Goal: Information Seeking & Learning: Understand process/instructions

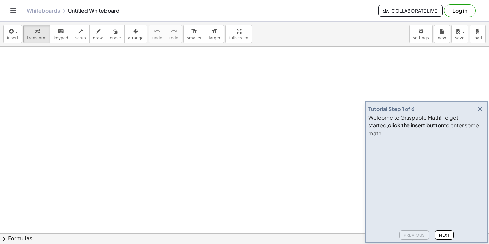
click at [481, 113] on icon "button" at bounding box center [480, 109] width 8 height 8
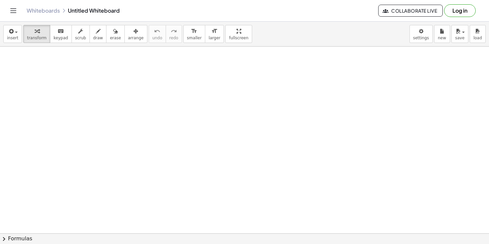
scroll to position [79, 0]
click at [46, 61] on div at bounding box center [244, 176] width 489 height 417
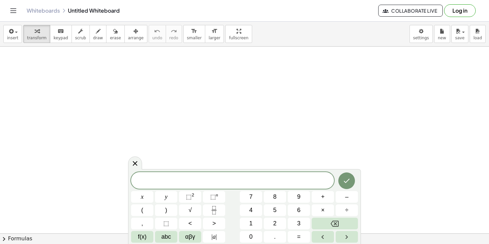
click at [330, 73] on div at bounding box center [244, 176] width 489 height 417
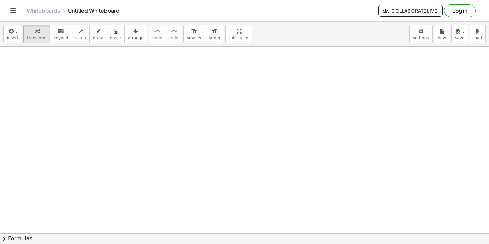
click at [330, 73] on div at bounding box center [244, 176] width 489 height 417
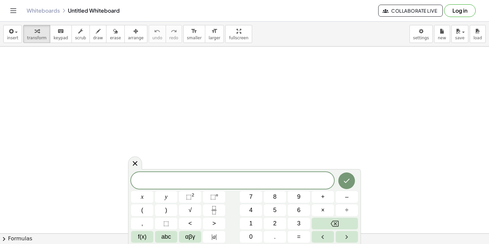
click at [397, 83] on div at bounding box center [244, 176] width 489 height 417
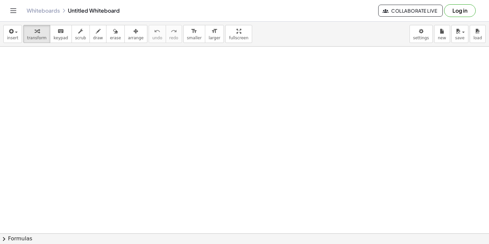
click at [98, 90] on div at bounding box center [244, 176] width 489 height 417
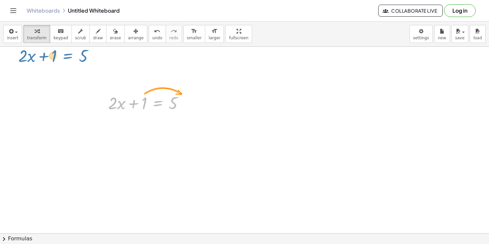
drag, startPoint x: 157, startPoint y: 104, endPoint x: 66, endPoint y: 56, distance: 102.9
click at [66, 56] on div "+ · 2 · x + 1 = 5 + · 2 · x + 1 = 5" at bounding box center [244, 176] width 489 height 417
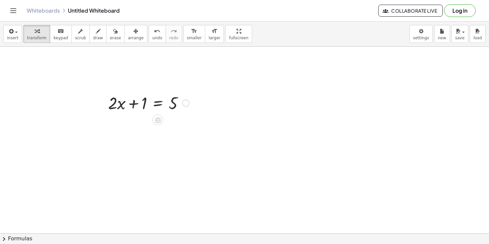
click at [140, 112] on div at bounding box center [149, 102] width 88 height 23
click at [157, 105] on div at bounding box center [149, 102] width 88 height 23
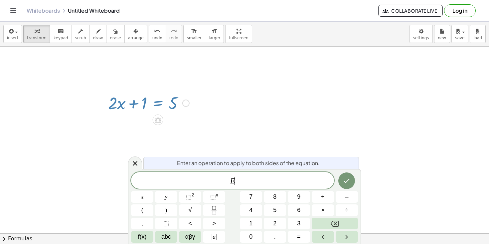
click at [185, 105] on div at bounding box center [185, 103] width 7 height 7
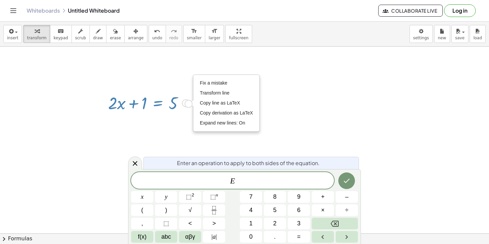
click at [184, 106] on div "Fix a mistake Transform line Copy line as LaTeX Copy derivation as LaTeX Expand…" at bounding box center [185, 103] width 7 height 7
click at [188, 117] on div at bounding box center [244, 176] width 489 height 417
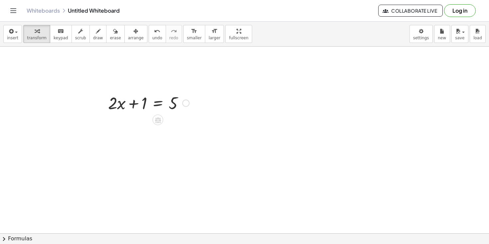
drag, startPoint x: 159, startPoint y: 121, endPoint x: 144, endPoint y: 121, distance: 15.0
click at [163, 121] on div at bounding box center [158, 119] width 11 height 11
click at [160, 101] on div at bounding box center [149, 102] width 88 height 23
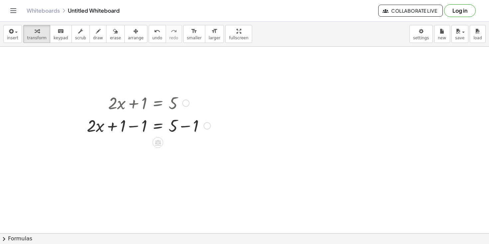
click at [160, 130] on div at bounding box center [149, 125] width 130 height 23
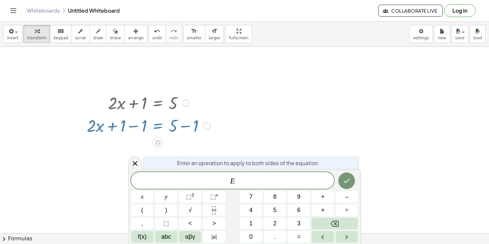
click at [207, 125] on div "Fix a mistake Transform line Copy line as LaTeX Copy derivation as LaTeX Expand…" at bounding box center [207, 125] width 7 height 7
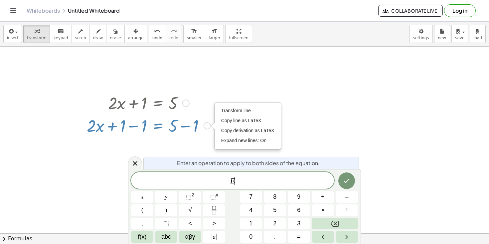
click at [207, 125] on div "Transform line Copy line as LaTeX Copy derivation as LaTeX Expand new lines: On" at bounding box center [207, 125] width 7 height 7
click at [134, 163] on icon at bounding box center [135, 163] width 8 height 8
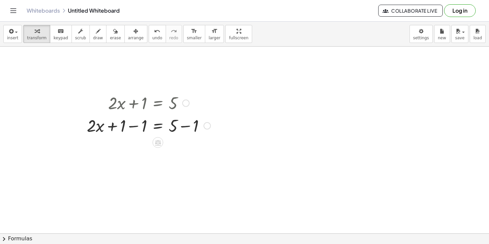
click at [203, 127] on div at bounding box center [149, 125] width 130 height 23
click at [185, 149] on div "Transform line Copy line as LaTeX Copy derivation as LaTeX Expand new lines: On" at bounding box center [186, 148] width 7 height 7
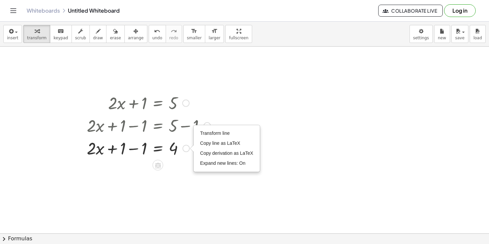
click at [185, 149] on div "Transform line Copy line as LaTeX Copy derivation as LaTeX Expand new lines: On" at bounding box center [186, 148] width 7 height 7
click at [191, 119] on div at bounding box center [149, 125] width 130 height 23
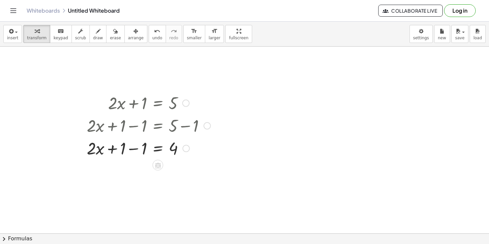
click at [204, 127] on div at bounding box center [207, 125] width 7 height 7
click at [204, 127] on div "Go back to this line Copy line as LaTeX Copy derivation as LaTeX" at bounding box center [207, 125] width 7 height 7
click at [188, 147] on div "Transform line Copy line as LaTeX Copy derivation as LaTeX Expand new lines: On" at bounding box center [186, 148] width 7 height 7
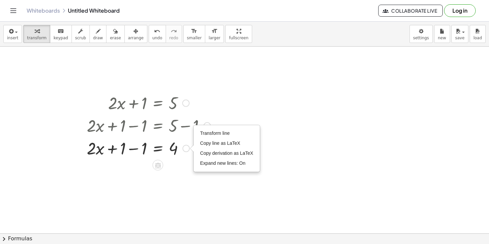
click at [188, 147] on div "Transform line Copy line as LaTeX Copy derivation as LaTeX Expand new lines: On" at bounding box center [186, 148] width 7 height 7
click at [164, 149] on div at bounding box center [149, 147] width 130 height 23
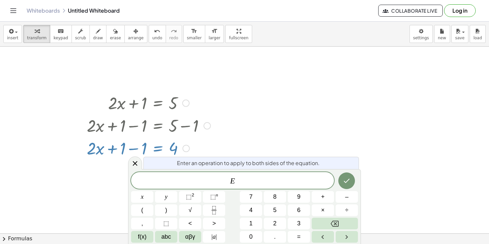
click at [155, 148] on div at bounding box center [149, 147] width 130 height 23
click at [134, 163] on icon at bounding box center [135, 163] width 8 height 8
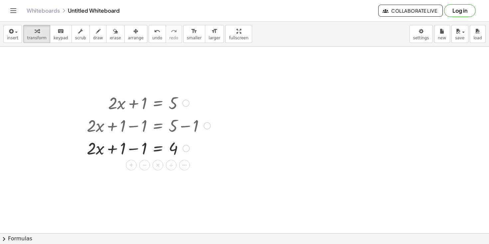
click at [158, 167] on span "×" at bounding box center [158, 165] width 4 height 10
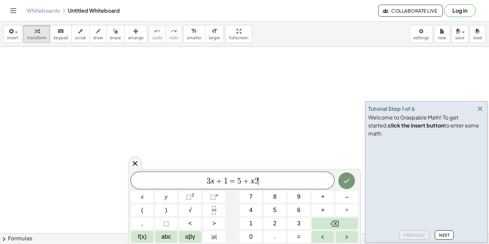
click at [479, 113] on icon "button" at bounding box center [480, 109] width 8 height 8
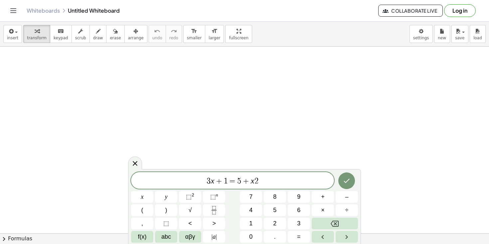
click at [268, 180] on span "3 x + 1 = 5 + x 2" at bounding box center [232, 180] width 203 height 9
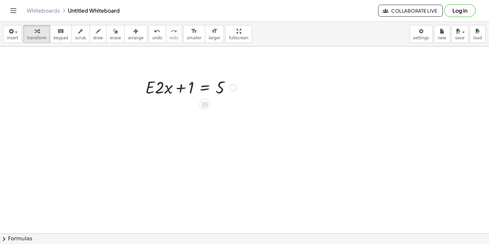
click at [153, 84] on div at bounding box center [191, 87] width 98 height 23
click at [168, 90] on div at bounding box center [191, 87] width 98 height 23
click at [187, 90] on div at bounding box center [191, 87] width 98 height 23
click at [161, 90] on div at bounding box center [191, 87] width 98 height 23
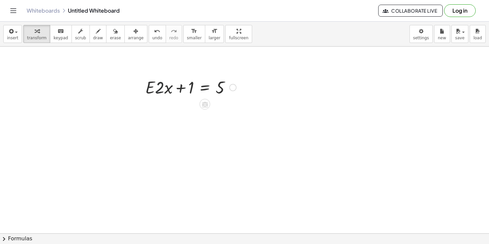
click at [161, 90] on div at bounding box center [191, 87] width 98 height 23
click at [155, 89] on div at bounding box center [191, 87] width 98 height 23
click at [232, 89] on div at bounding box center [232, 87] width 7 height 7
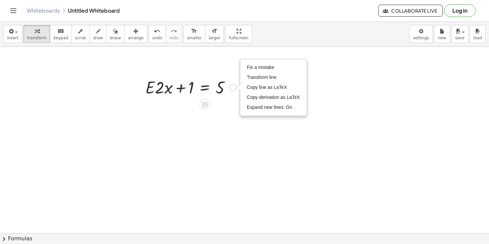
click at [232, 89] on div "Fix a mistake Transform line Copy line as LaTeX Copy derivation as LaTeX Expand…" at bounding box center [232, 87] width 7 height 7
click at [266, 109] on span "Expand new lines: On" at bounding box center [269, 107] width 45 height 5
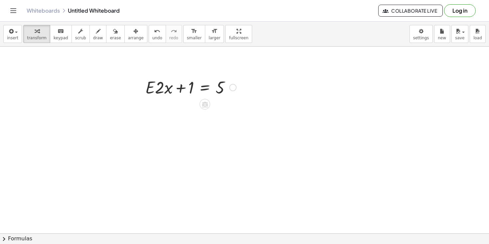
click at [233, 86] on div "Fix a mistake Transform line Copy line as LaTeX Copy derivation as LaTeX Expand…" at bounding box center [232, 87] width 7 height 7
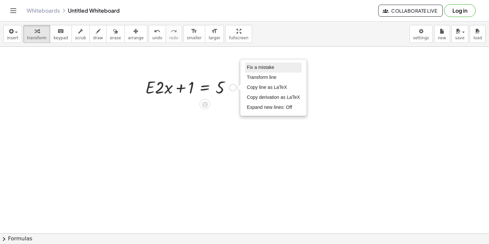
click at [269, 71] on li "Fix a mistake" at bounding box center [273, 68] width 57 height 10
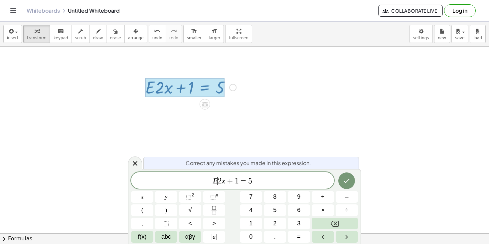
click at [217, 181] on var "E" at bounding box center [215, 180] width 5 height 9
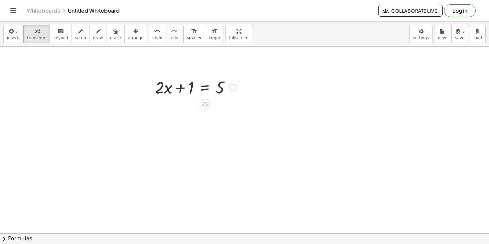
click at [233, 88] on div "Fix a mistake Transform line Copy line as LaTeX Copy derivation as LaTeX Expand…" at bounding box center [232, 87] width 7 height 7
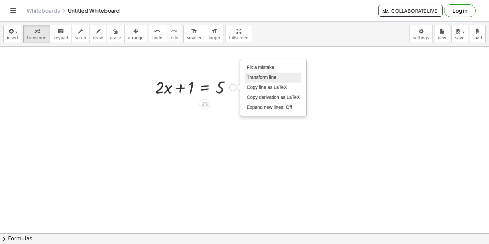
click at [258, 80] on span "Transform line" at bounding box center [262, 77] width 30 height 5
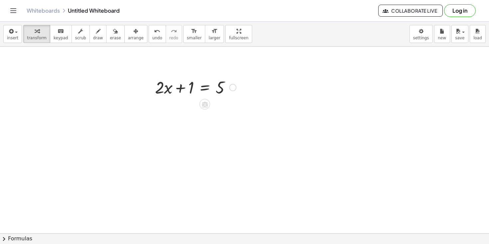
click at [219, 88] on div at bounding box center [196, 87] width 88 height 23
click at [207, 88] on div at bounding box center [196, 87] width 88 height 23
click at [253, 89] on div at bounding box center [252, 87] width 7 height 7
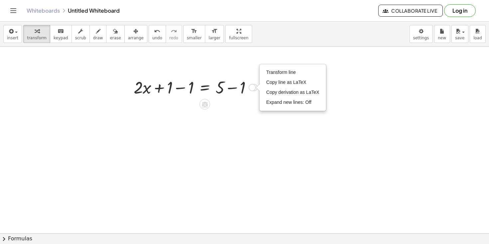
click at [208, 88] on div at bounding box center [195, 87] width 130 height 23
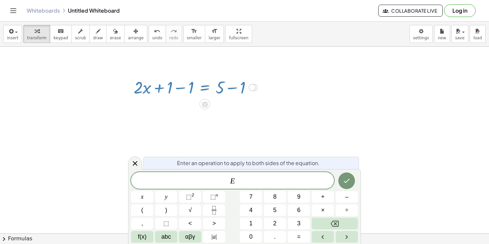
click at [216, 88] on div at bounding box center [195, 87] width 130 height 23
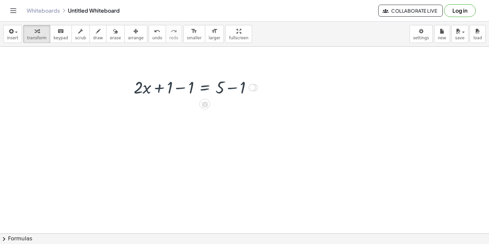
click at [257, 88] on div at bounding box center [254, 87] width 7 height 7
click at [252, 88] on div "Transform line Copy line as LaTeX Copy derivation as LaTeX Expand new lines: Off" at bounding box center [252, 87] width 7 height 7
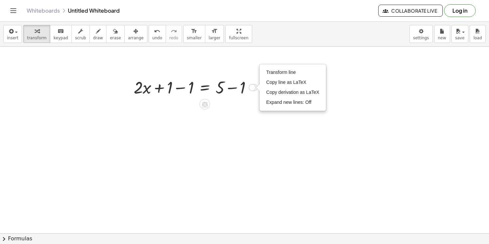
click at [256, 88] on div at bounding box center [258, 87] width 4 height 7
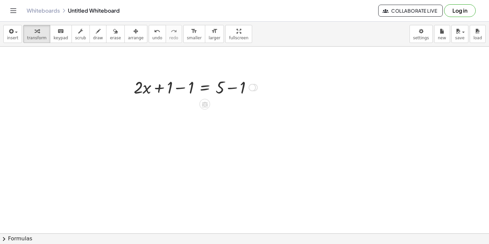
click at [201, 88] on div at bounding box center [195, 87] width 130 height 23
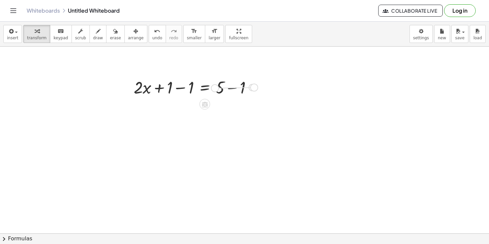
drag, startPoint x: 251, startPoint y: 85, endPoint x: 212, endPoint y: 85, distance: 38.9
click at [205, 88] on div "+ · 2 · x + 1 = 5 − 1 + − 1 Transform line Copy line as LaTeX Copy derivation a…" at bounding box center [205, 88] width 0 height 0
drag, startPoint x: 252, startPoint y: 88, endPoint x: 204, endPoint y: 89, distance: 48.6
click at [205, 88] on div "+ · 2 · x + 1 = 5 − 1 + − 1 Transform line Copy line as LaTeX Copy derivation a…" at bounding box center [205, 88] width 0 height 0
drag, startPoint x: 256, startPoint y: 87, endPoint x: 209, endPoint y: 139, distance: 70.0
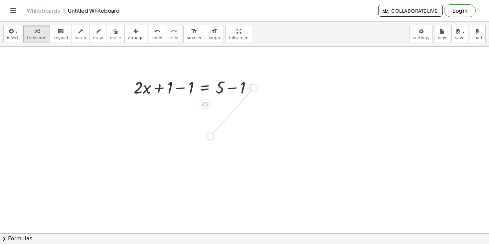
drag, startPoint x: 203, startPoint y: 135, endPoint x: 229, endPoint y: 89, distance: 52.3
drag, startPoint x: 206, startPoint y: 137, endPoint x: 269, endPoint y: 149, distance: 64.8
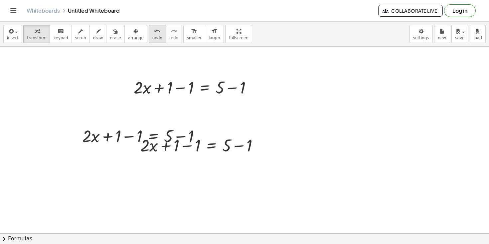
click at [152, 36] on span "undo" at bounding box center [157, 38] width 10 height 5
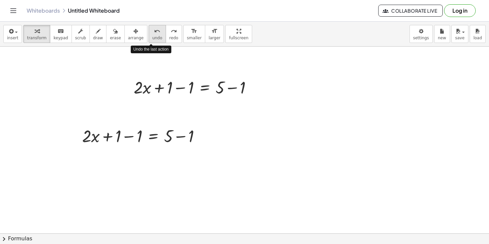
click at [152, 36] on span "undo" at bounding box center [157, 38] width 10 height 5
click at [213, 77] on div at bounding box center [195, 87] width 130 height 23
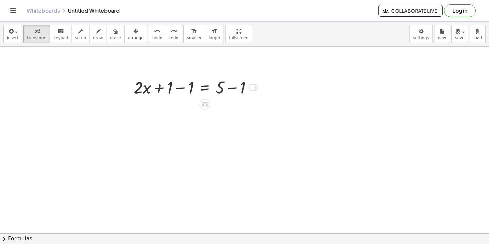
click at [208, 94] on div at bounding box center [195, 87] width 130 height 23
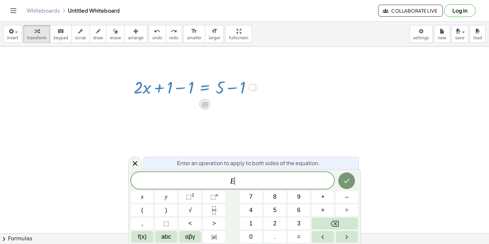
click at [203, 104] on icon at bounding box center [205, 105] width 6 height 6
click at [203, 104] on span "×" at bounding box center [205, 105] width 4 height 10
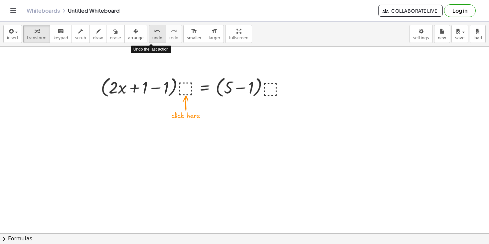
click at [154, 34] on div "undo" at bounding box center [157, 31] width 10 height 8
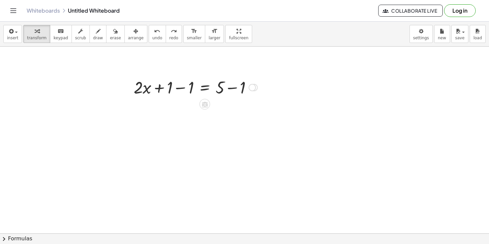
click at [220, 91] on div at bounding box center [195, 87] width 130 height 23
click at [213, 94] on div at bounding box center [195, 87] width 130 height 23
click at [277, 89] on div at bounding box center [278, 87] width 7 height 7
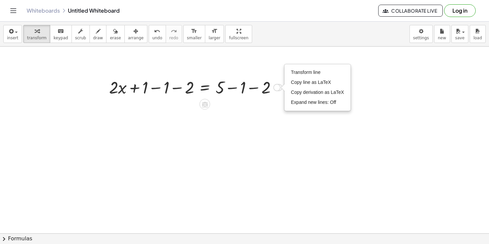
click at [229, 88] on div at bounding box center [196, 87] width 180 height 23
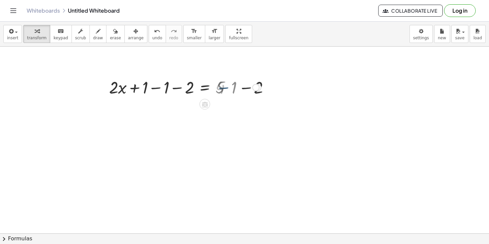
click at [201, 88] on div at bounding box center [185, 87] width 159 height 23
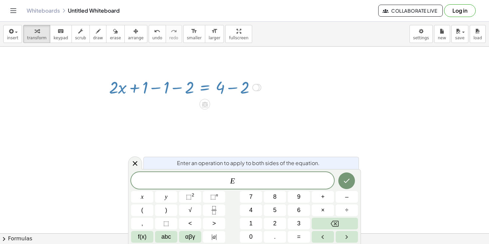
click at [205, 86] on div at bounding box center [185, 87] width 159 height 23
click at [205, 87] on div at bounding box center [185, 87] width 159 height 23
click at [152, 36] on span "undo" at bounding box center [157, 38] width 10 height 5
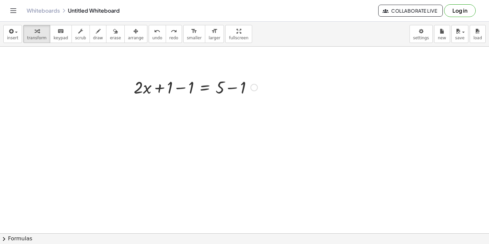
click at [206, 87] on div at bounding box center [185, 87] width 159 height 23
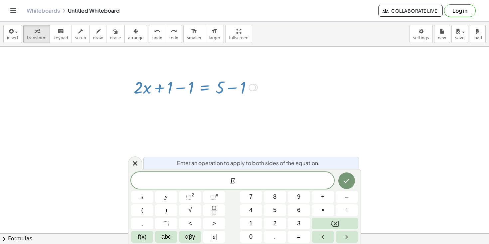
click at [206, 87] on div at bounding box center [185, 87] width 159 height 23
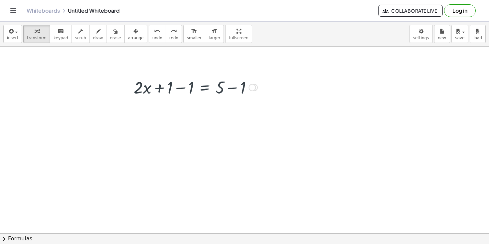
click at [229, 85] on div at bounding box center [185, 87] width 159 height 23
click at [182, 87] on div at bounding box center [185, 87] width 159 height 23
click at [204, 89] on div at bounding box center [185, 87] width 159 height 23
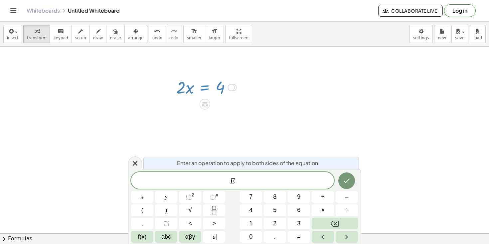
click at [201, 89] on div at bounding box center [185, 87] width 159 height 23
click at [189, 88] on div at bounding box center [185, 87] width 159 height 23
click at [189, 94] on div at bounding box center [185, 87] width 159 height 23
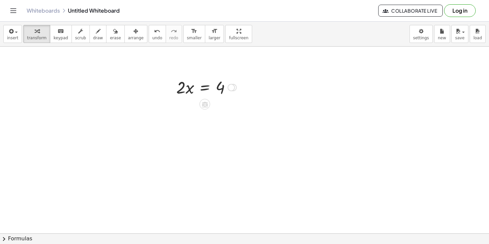
click at [223, 88] on div at bounding box center [185, 87] width 159 height 23
click at [218, 92] on div at bounding box center [185, 87] width 159 height 23
click at [207, 90] on div at bounding box center [185, 87] width 159 height 23
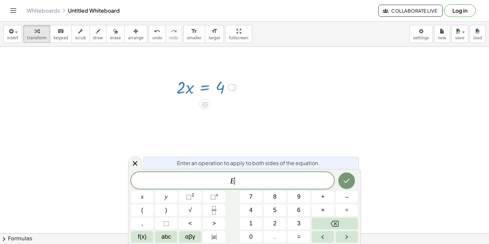
click at [202, 89] on div at bounding box center [185, 87] width 159 height 23
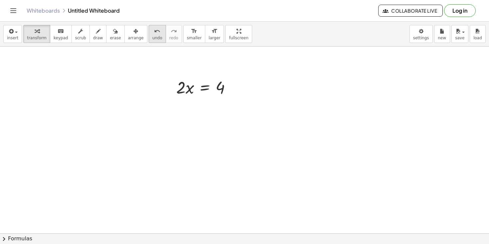
click at [152, 38] on span "undo" at bounding box center [157, 38] width 10 height 5
click at [156, 40] on span "undo" at bounding box center [157, 38] width 10 height 5
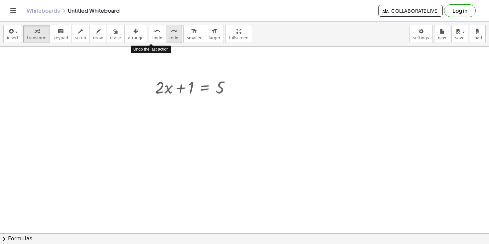
click at [169, 39] on span "redo" at bounding box center [173, 38] width 9 height 5
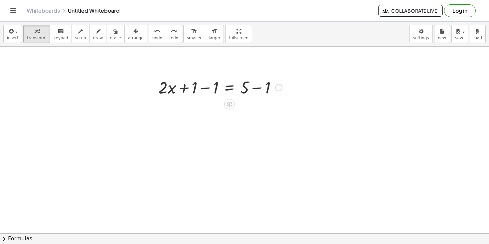
click at [213, 89] on div at bounding box center [209, 87] width 159 height 23
click at [154, 34] on icon "undo" at bounding box center [157, 31] width 6 height 8
click at [231, 91] on div at bounding box center [200, 87] width 177 height 23
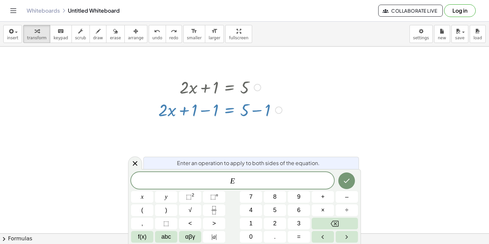
drag, startPoint x: 277, startPoint y: 89, endPoint x: 268, endPoint y: 102, distance: 16.2
click at [230, 110] on div "+ · 2 · x + 1 − 1 = + 5 − 1" at bounding box center [230, 110] width 0 height 0
click at [256, 87] on div at bounding box center [257, 87] width 7 height 7
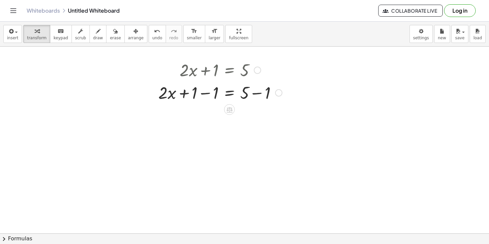
scroll to position [0, 0]
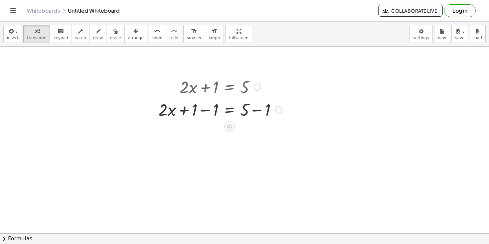
click at [258, 89] on div at bounding box center [257, 87] width 7 height 7
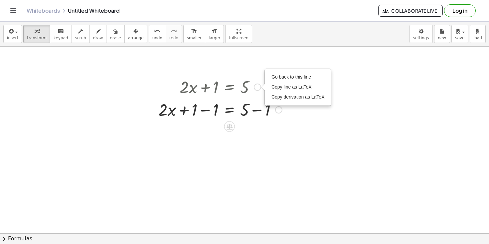
click at [249, 115] on div at bounding box center [209, 109] width 159 height 23
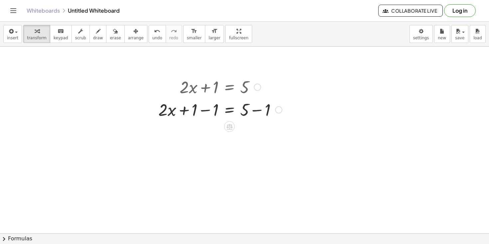
click at [255, 87] on div "Go back to this line Copy line as LaTeX Copy derivation as LaTeX" at bounding box center [257, 87] width 7 height 7
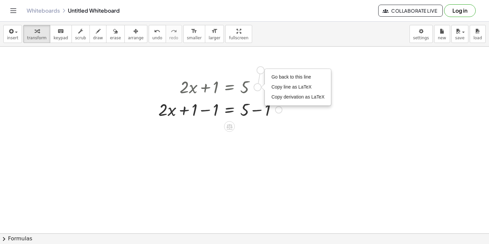
drag, startPoint x: 256, startPoint y: 87, endPoint x: 259, endPoint y: 71, distance: 16.2
click at [259, 71] on div "+ · 2 · x + 1 = 5 Go back to this line Copy line as LaTeX Copy derivation as La…" at bounding box center [244, 232] width 489 height 373
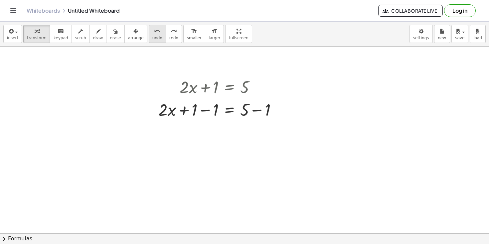
click at [149, 32] on button "undo undo" at bounding box center [157, 34] width 17 height 18
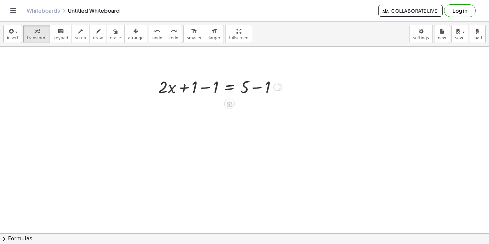
click at [248, 88] on div at bounding box center [209, 86] width 159 height 23
click at [244, 88] on div at bounding box center [209, 86] width 159 height 23
click at [212, 84] on div at bounding box center [209, 86] width 159 height 23
click at [258, 89] on div at bounding box center [209, 86] width 159 height 23
click at [245, 89] on div at bounding box center [209, 86] width 159 height 23
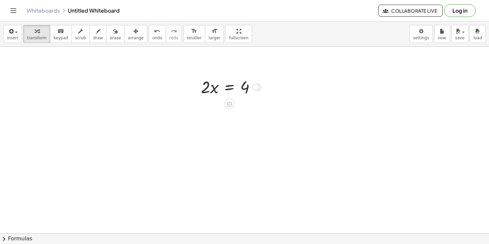
click at [227, 89] on div at bounding box center [209, 86] width 159 height 23
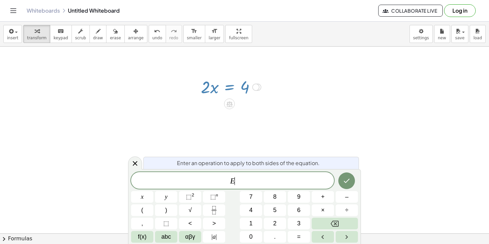
click at [211, 90] on div at bounding box center [209, 86] width 159 height 23
click at [266, 92] on div at bounding box center [209, 86] width 159 height 23
click at [285, 123] on div at bounding box center [244, 232] width 489 height 373
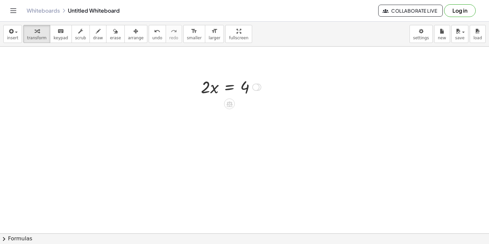
click at [232, 90] on div at bounding box center [209, 86] width 159 height 23
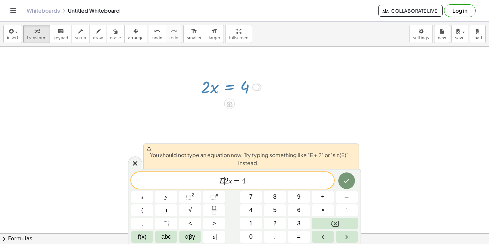
click at [225, 182] on span "2" at bounding box center [227, 181] width 4 height 8
click at [342, 187] on button "Done" at bounding box center [346, 180] width 17 height 17
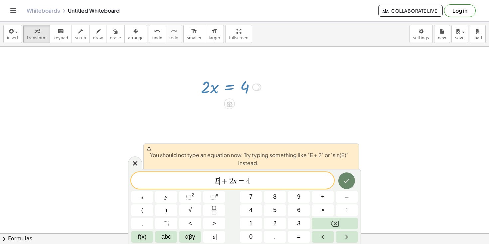
click at [342, 187] on button "Done" at bounding box center [346, 180] width 17 height 17
click at [269, 181] on span "E + 2 x = 4 ​" at bounding box center [232, 180] width 203 height 9
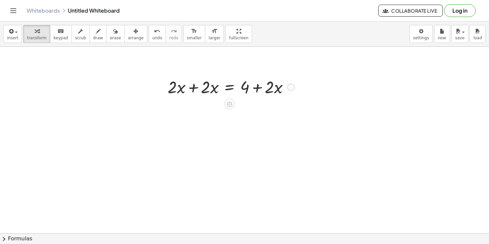
click at [260, 85] on div at bounding box center [209, 86] width 159 height 23
click at [258, 89] on div at bounding box center [209, 86] width 159 height 23
click at [195, 88] on div at bounding box center [209, 86] width 159 height 23
click at [230, 89] on div at bounding box center [209, 86] width 159 height 23
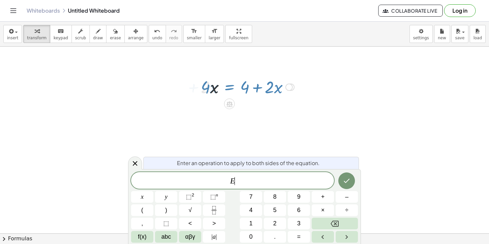
click at [255, 90] on div at bounding box center [209, 86] width 159 height 23
click at [258, 89] on div at bounding box center [209, 86] width 159 height 23
click at [152, 40] on span "undo" at bounding box center [157, 38] width 10 height 5
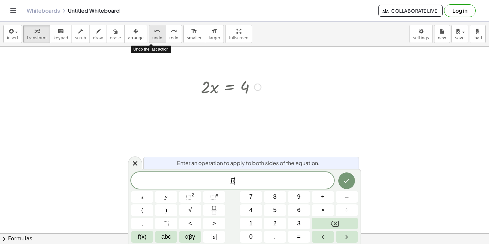
click at [152, 40] on span "undo" at bounding box center [157, 38] width 10 height 5
click at [237, 138] on div at bounding box center [244, 232] width 489 height 373
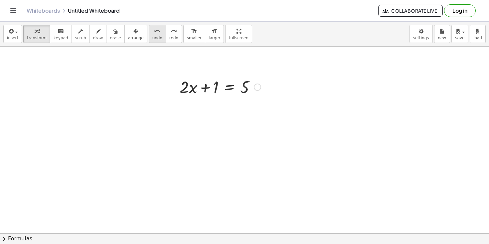
click at [153, 39] on span "undo" at bounding box center [157, 38] width 10 height 5
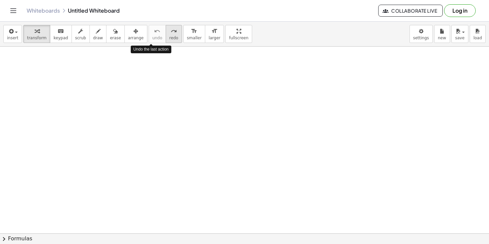
click at [169, 37] on span "redo" at bounding box center [173, 38] width 9 height 5
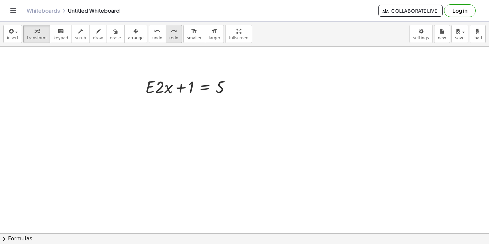
click at [169, 37] on span "redo" at bounding box center [173, 38] width 9 height 5
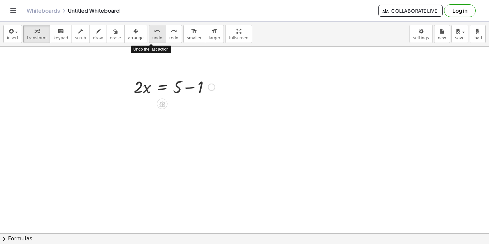
click at [149, 36] on button "undo undo" at bounding box center [157, 34] width 17 height 18
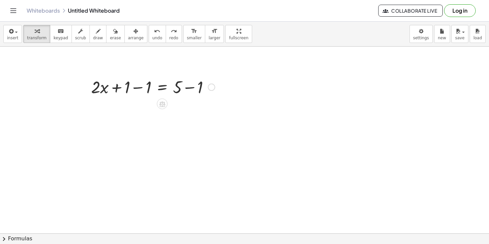
click at [137, 88] on div at bounding box center [153, 86] width 130 height 23
click at [161, 111] on div at bounding box center [153, 109] width 130 height 23
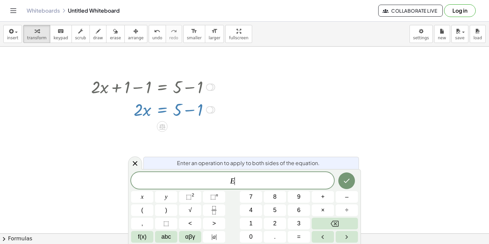
click at [161, 111] on div at bounding box center [153, 109] width 130 height 23
click at [142, 139] on div at bounding box center [244, 232] width 489 height 373
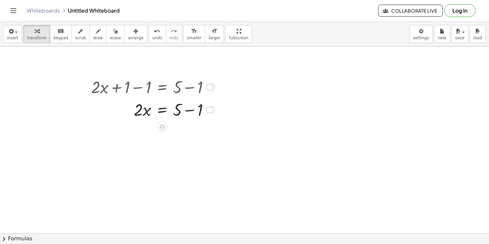
click at [151, 108] on div at bounding box center [153, 109] width 130 height 23
click at [148, 112] on div at bounding box center [153, 109] width 130 height 23
click at [189, 111] on div at bounding box center [153, 109] width 130 height 23
click at [178, 134] on div at bounding box center [153, 131] width 130 height 23
drag, startPoint x: 178, startPoint y: 134, endPoint x: 179, endPoint y: 152, distance: 17.3
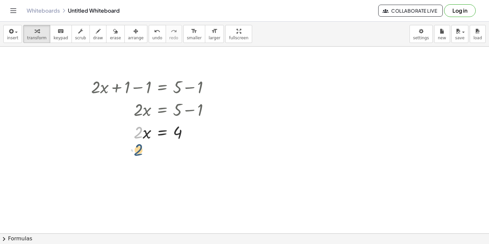
drag, startPoint x: 138, startPoint y: 132, endPoint x: 139, endPoint y: 150, distance: 18.7
click at [165, 136] on div at bounding box center [153, 131] width 130 height 23
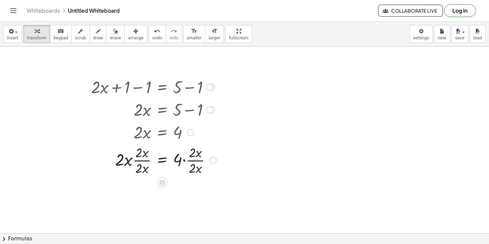
click at [131, 161] on div at bounding box center [154, 159] width 132 height 33
click at [129, 161] on div at bounding box center [154, 159] width 132 height 33
click at [128, 164] on div at bounding box center [154, 159] width 132 height 33
drag, startPoint x: 213, startPoint y: 111, endPoint x: 212, endPoint y: 146, distance: 35.3
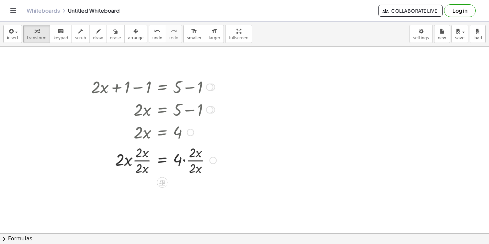
click at [162, 110] on div "· 2 · x = + 5 − 1" at bounding box center [162, 110] width 0 height 0
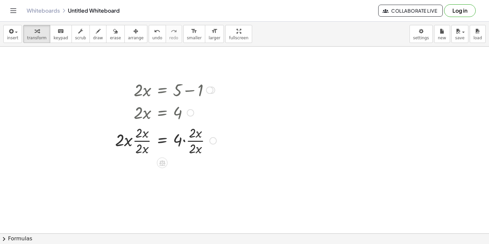
drag, startPoint x: 212, startPoint y: 131, endPoint x: 211, endPoint y: 86, distance: 45.3
click at [211, 87] on div at bounding box center [209, 90] width 7 height 7
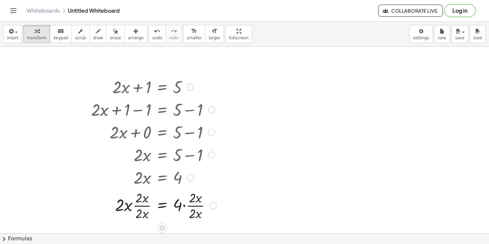
drag, startPoint x: 212, startPoint y: 139, endPoint x: 224, endPoint y: 242, distance: 103.9
click at [224, 242] on div "insert select one: Math Expression Function Text Youtube Video Graphing Geometr…" at bounding box center [244, 133] width 489 height 222
click at [152, 38] on span "undo" at bounding box center [157, 38] width 10 height 5
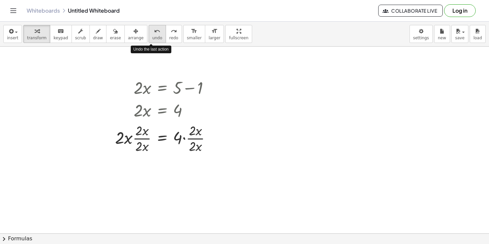
click at [152, 38] on span "undo" at bounding box center [157, 38] width 10 height 5
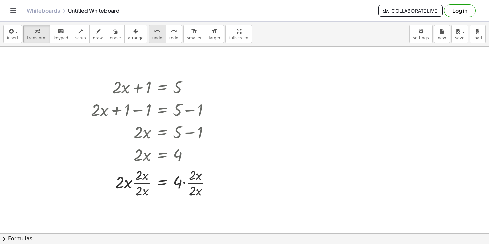
click at [152, 36] on span "undo" at bounding box center [157, 38] width 10 height 5
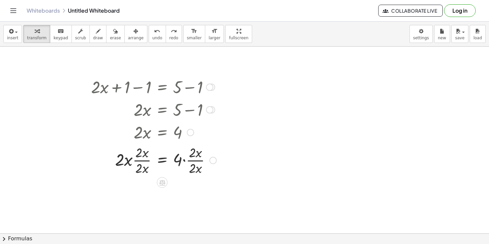
click at [178, 132] on div at bounding box center [154, 131] width 132 height 23
click at [189, 163] on div at bounding box center [154, 159] width 132 height 33
click at [184, 163] on div at bounding box center [154, 159] width 132 height 33
click at [184, 163] on div at bounding box center [153, 159] width 130 height 33
click at [152, 37] on span "undo" at bounding box center [157, 38] width 10 height 5
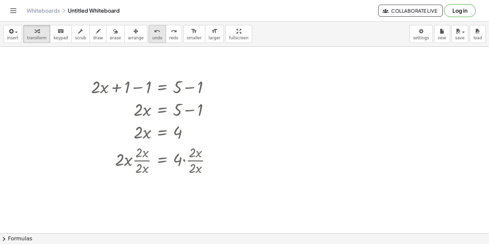
click at [152, 37] on span "undo" at bounding box center [157, 38] width 10 height 5
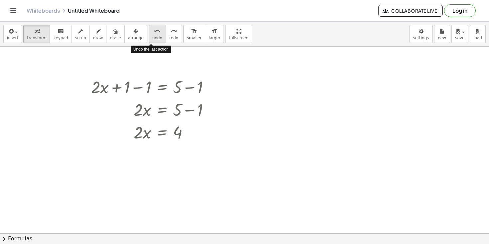
click at [152, 37] on span "undo" at bounding box center [157, 38] width 10 height 5
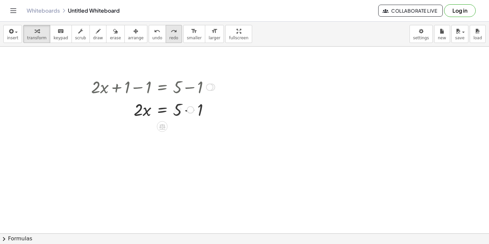
click at [169, 35] on button "redo redo" at bounding box center [174, 34] width 16 height 18
click at [169, 39] on span "redo" at bounding box center [173, 38] width 9 height 5
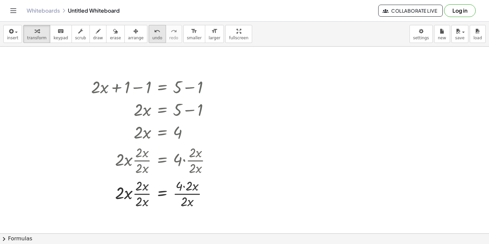
click at [156, 38] on button "undo undo" at bounding box center [157, 34] width 17 height 18
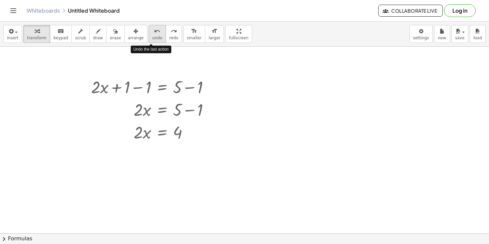
click at [156, 38] on button "undo undo" at bounding box center [157, 34] width 17 height 18
click at [175, 137] on div at bounding box center [153, 131] width 130 height 23
click at [175, 136] on div at bounding box center [153, 131] width 130 height 23
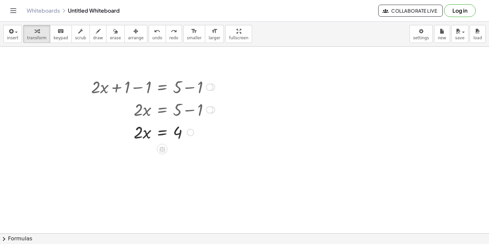
click at [175, 136] on div at bounding box center [153, 131] width 130 height 23
click at [178, 136] on div at bounding box center [153, 131] width 130 height 23
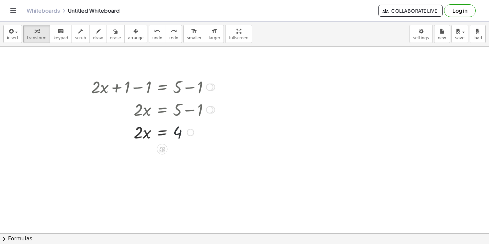
click at [178, 136] on div at bounding box center [153, 131] width 130 height 23
drag, startPoint x: 178, startPoint y: 136, endPoint x: 136, endPoint y: 148, distance: 43.7
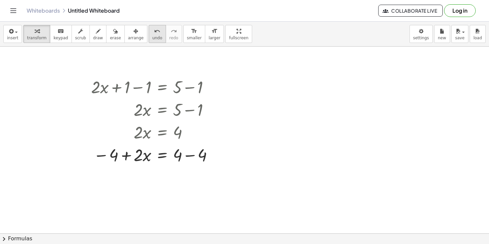
click at [152, 38] on span "undo" at bounding box center [157, 38] width 10 height 5
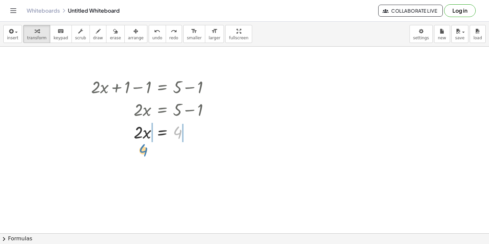
drag, startPoint x: 175, startPoint y: 129, endPoint x: 140, endPoint y: 147, distance: 38.9
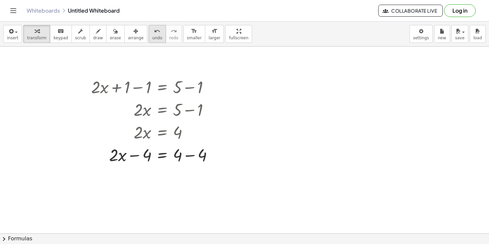
click at [152, 41] on button "undo undo" at bounding box center [157, 34] width 17 height 18
click at [177, 137] on div at bounding box center [153, 131] width 130 height 23
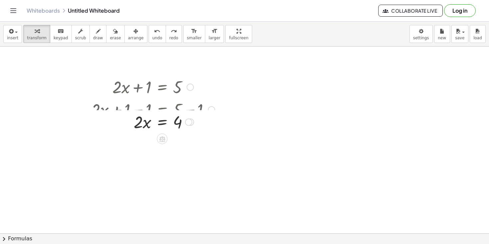
drag, startPoint x: 189, startPoint y: 133, endPoint x: 189, endPoint y: 113, distance: 20.0
click at [162, 122] on div "· 2 · x = 4" at bounding box center [162, 122] width 0 height 0
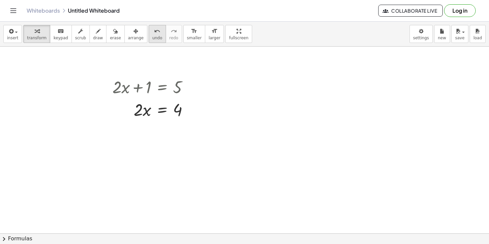
click at [152, 36] on span "undo" at bounding box center [157, 38] width 10 height 5
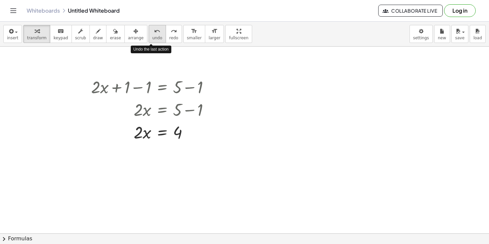
click at [152, 36] on span "undo" at bounding box center [157, 38] width 10 height 5
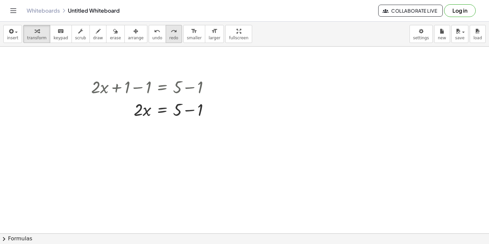
click at [169, 37] on span "redo" at bounding box center [173, 38] width 9 height 5
click at [160, 149] on icon at bounding box center [162, 149] width 6 height 6
click at [174, 150] on span "÷" at bounding box center [176, 149] width 4 height 10
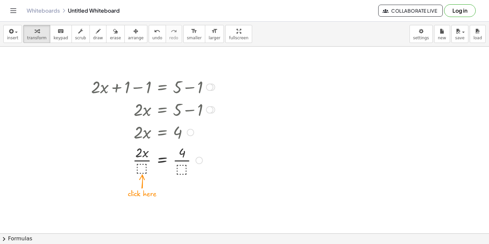
click at [138, 166] on div at bounding box center [153, 159] width 130 height 33
click at [181, 173] on div at bounding box center [153, 159] width 130 height 33
click at [181, 171] on div at bounding box center [153, 159] width 130 height 33
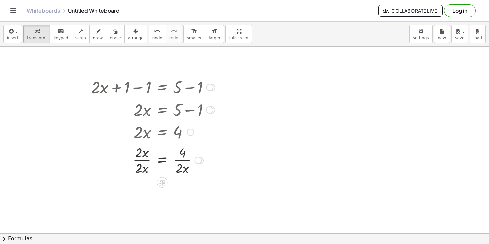
click at [181, 171] on div at bounding box center [153, 159] width 130 height 33
click at [162, 182] on icon at bounding box center [162, 183] width 6 height 6
click at [176, 183] on span "÷" at bounding box center [176, 183] width 4 height 10
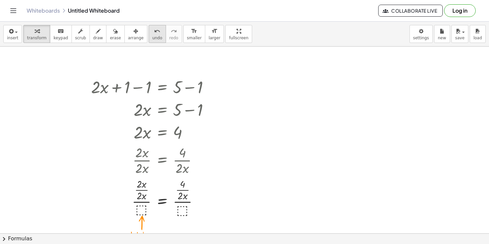
click at [157, 36] on button "undo undo" at bounding box center [157, 34] width 17 height 18
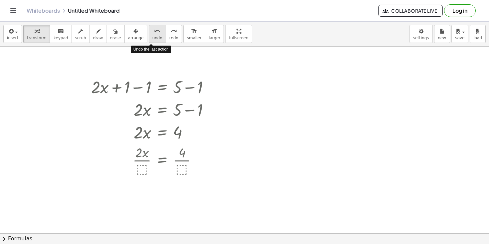
click at [157, 36] on button "undo undo" at bounding box center [157, 34] width 17 height 18
click at [180, 168] on div at bounding box center [152, 159] width 129 height 33
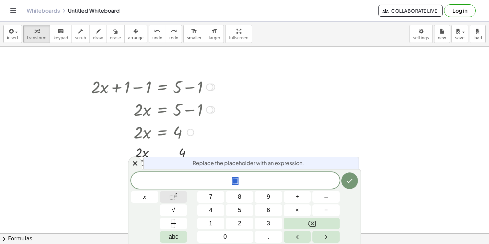
click at [173, 193] on span "⬚" at bounding box center [172, 196] width 6 height 7
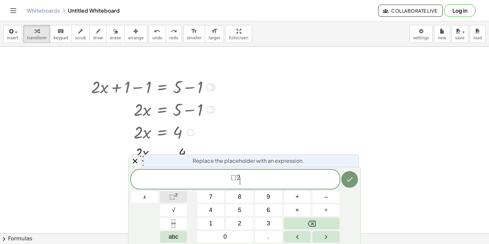
click at [173, 193] on span "⬚" at bounding box center [172, 196] width 6 height 7
click at [134, 161] on icon at bounding box center [135, 161] width 5 height 5
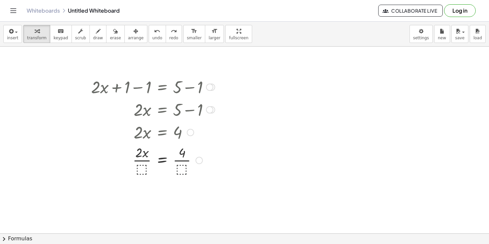
click at [184, 169] on div at bounding box center [152, 159] width 129 height 33
click at [185, 155] on div at bounding box center [153, 159] width 130 height 33
click at [181, 154] on div at bounding box center [153, 159] width 130 height 33
click at [144, 154] on div at bounding box center [153, 159] width 130 height 33
click at [182, 168] on div at bounding box center [153, 159] width 130 height 33
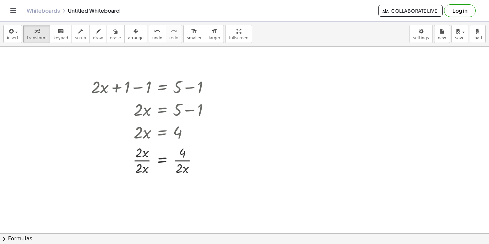
click at [320, 45] on div "insert select one: Math Expression Function Text Youtube Video Graphing Geometr…" at bounding box center [244, 34] width 489 height 25
